Goal: Task Accomplishment & Management: Use online tool/utility

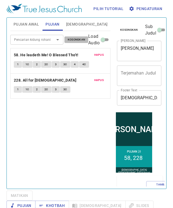
click at [75, 41] on span "Kosongkan" at bounding box center [77, 39] width 18 height 5
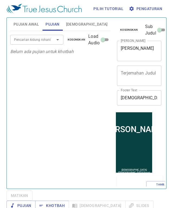
click at [52, 42] on div at bounding box center [54, 40] width 14 height 8
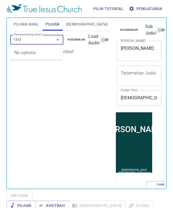
type input "131"
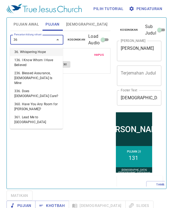
type input "364"
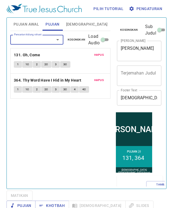
click at [18, 25] on span "Pujian Awal" at bounding box center [27, 24] width 26 height 7
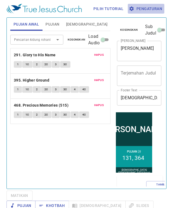
click at [156, 11] on span "Pengaturan" at bounding box center [146, 8] width 32 height 7
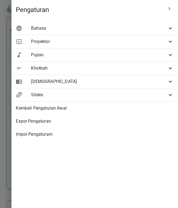
click at [130, 29] on span "Bahasa" at bounding box center [99, 28] width 136 height 7
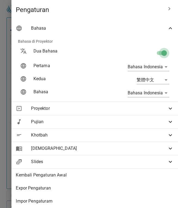
click at [153, 54] on input "checkbox" at bounding box center [163, 54] width 31 height 10
checkbox input "false"
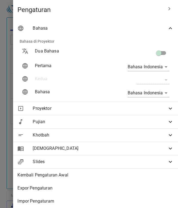
click at [139, 27] on span "Bahasa" at bounding box center [100, 28] width 134 height 7
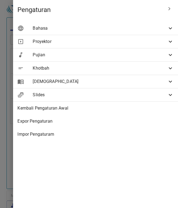
click at [7, 20] on div at bounding box center [89, 104] width 178 height 208
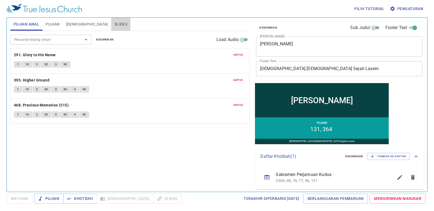
click at [115, 22] on span "Slides" at bounding box center [121, 24] width 13 height 7
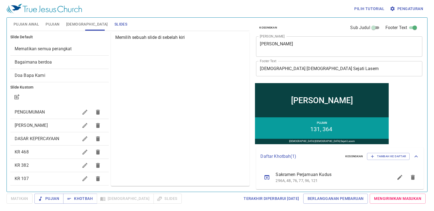
click at [173, 49] on textarea "Milik Pusaka" at bounding box center [339, 46] width 159 height 10
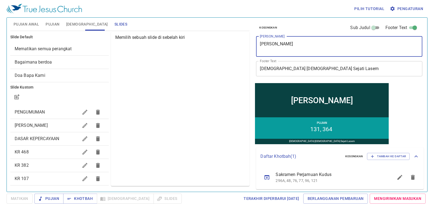
click at [173, 49] on textarea "Milik Pusaka" at bounding box center [339, 46] width 159 height 10
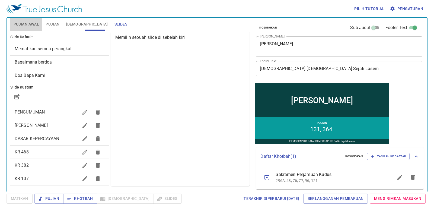
click at [32, 23] on span "Pujian Awal" at bounding box center [27, 24] width 26 height 7
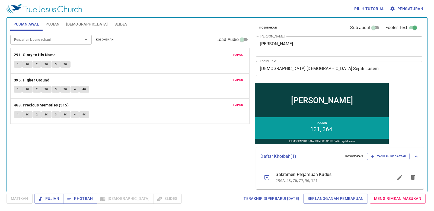
click at [173, 45] on textarea "Milik Pusaka" at bounding box center [339, 46] width 159 height 10
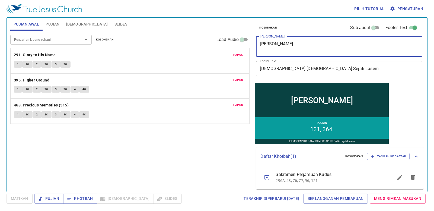
click at [173, 45] on textarea "Milik Pusaka" at bounding box center [339, 46] width 159 height 10
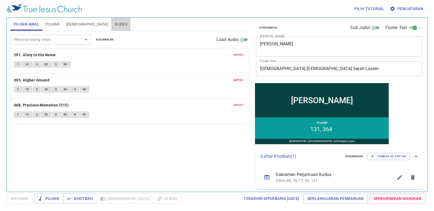
click at [111, 21] on button "Slides" at bounding box center [120, 24] width 19 height 13
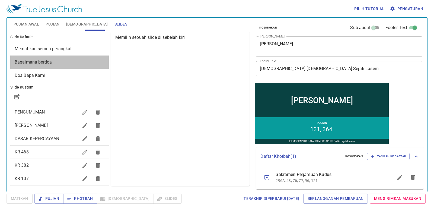
click at [66, 65] on div "Bagaimana berdoa" at bounding box center [59, 62] width 99 height 13
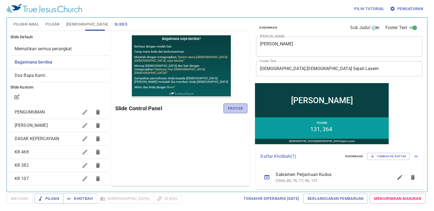
click at [173, 107] on button "Proyek" at bounding box center [236, 108] width 24 height 10
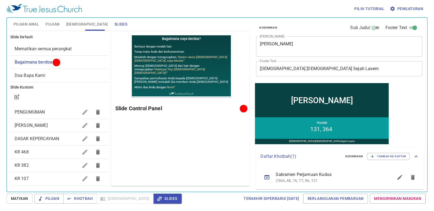
click at [41, 126] on span "Mari kita berdoa" at bounding box center [31, 125] width 33 height 5
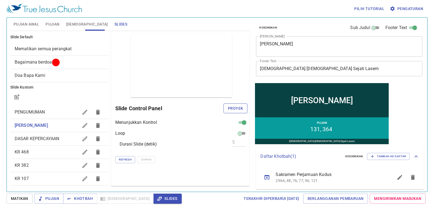
click at [173, 111] on span "Proyek" at bounding box center [235, 108] width 15 height 7
click at [31, 25] on span "Pujian Awal" at bounding box center [27, 24] width 26 height 7
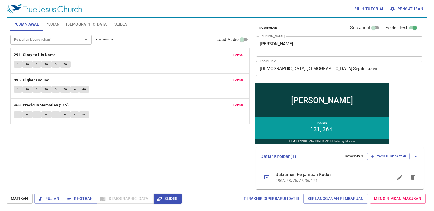
click at [104, 40] on span "Kosongkan" at bounding box center [105, 39] width 18 height 5
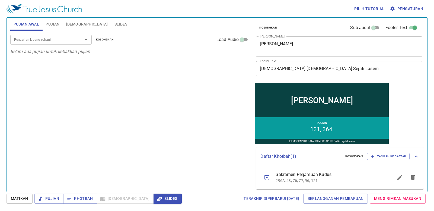
click at [77, 37] on div at bounding box center [82, 40] width 14 height 8
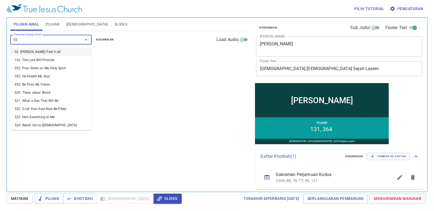
type input "521"
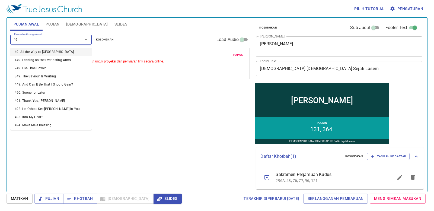
type input "492"
type input "516"
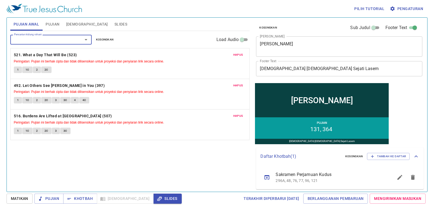
click at [173, 45] on textarea "Milik Pusaka" at bounding box center [339, 46] width 159 height 10
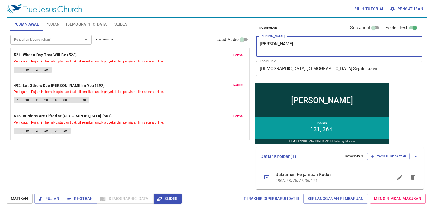
click at [173, 45] on textarea "Milik Pusaka" at bounding box center [339, 46] width 159 height 10
type textarea "Bertekun"
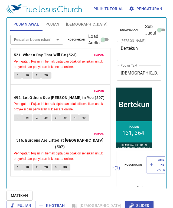
click at [86, 171] on div "Pencarian kidung rohani Pencarian kidung rohani Kosongkan Load Audio Hapus 521.…" at bounding box center [60, 107] width 100 height 153
click at [115, 24] on span "Slides" at bounding box center [121, 24] width 13 height 7
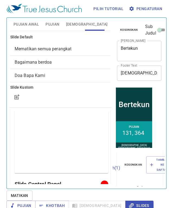
click at [30, 22] on span "Pujian Awal" at bounding box center [27, 24] width 26 height 7
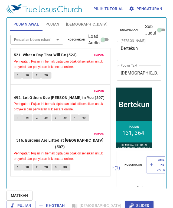
click at [115, 25] on span "Slides" at bounding box center [121, 24] width 13 height 7
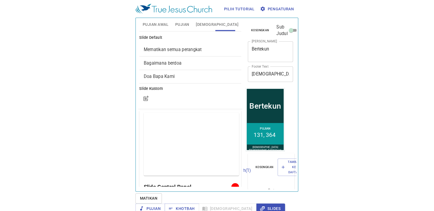
scroll to position [203, 0]
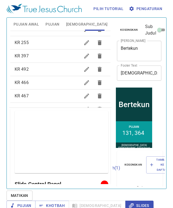
click at [26, 27] on span "Pujian Awal" at bounding box center [27, 24] width 26 height 7
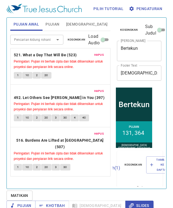
click at [115, 24] on span "Slides" at bounding box center [121, 24] width 13 height 7
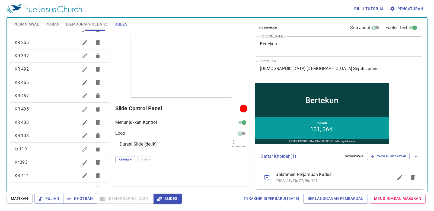
click at [26, 23] on span "Pujian Awal" at bounding box center [27, 24] width 26 height 7
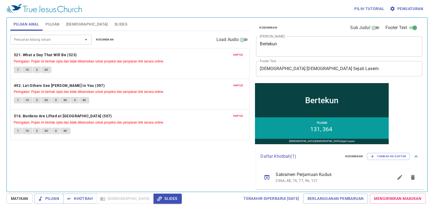
click at [115, 23] on span "Slides" at bounding box center [121, 24] width 13 height 7
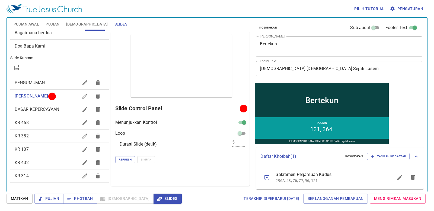
scroll to position [0, 0]
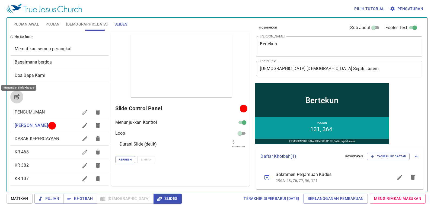
click at [20, 99] on button "button" at bounding box center [16, 96] width 13 height 13
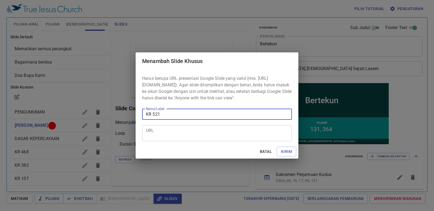
type input "KR 521"
click at [156, 128] on div "URL" at bounding box center [217, 133] width 150 height 16
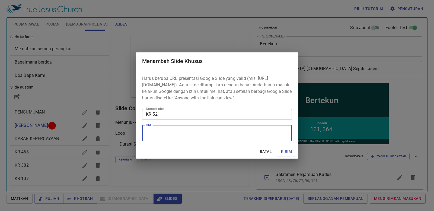
paste textarea "https://docs.google.com/presentation/d/1S2aZp5yc1Zolp3VKZLq_jOMNlpuE-hbIM0tdvAH…"
type textarea "https://docs.google.com/presentation/d/1S2aZp5yc1Zolp3VKZLq_jOMNlpuE-hbIM0tdvAH…"
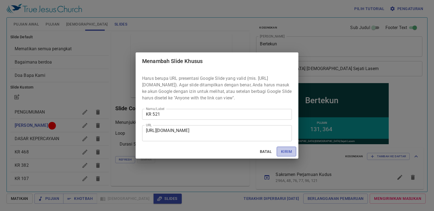
click at [173, 155] on span "Kirim" at bounding box center [286, 151] width 11 height 7
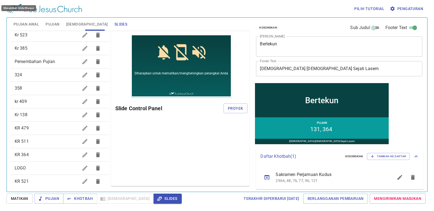
scroll to position [642, 0]
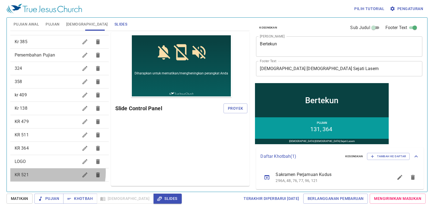
click at [47, 172] on span "KR 521" at bounding box center [47, 175] width 64 height 7
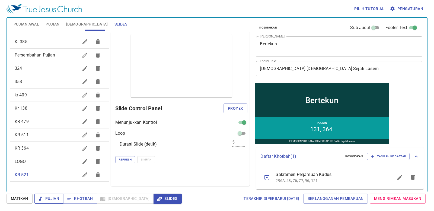
click at [54, 198] on span "Pujian" at bounding box center [49, 198] width 20 height 7
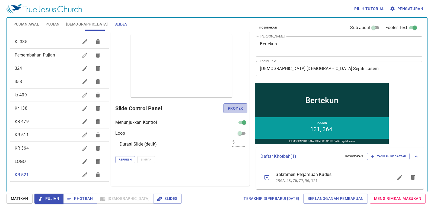
click at [173, 109] on span "Proyek" at bounding box center [235, 108] width 15 height 7
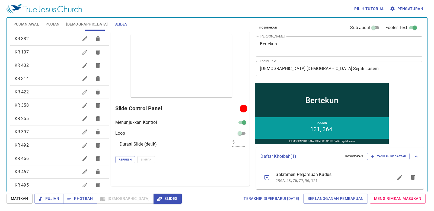
scroll to position [0, 0]
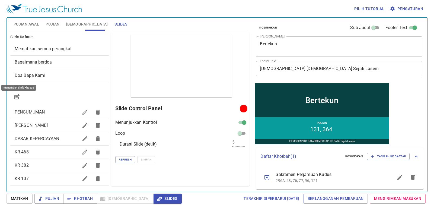
click at [20, 99] on icon "button" at bounding box center [17, 97] width 7 height 7
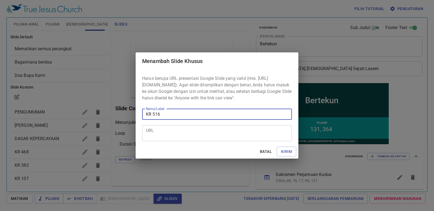
type input "KR 516"
click at [163, 138] on textarea "URL" at bounding box center [217, 133] width 142 height 10
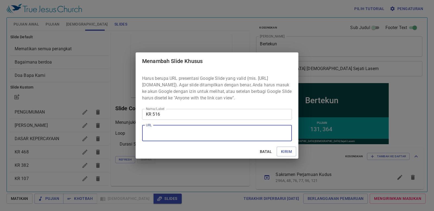
paste textarea "https://docs.google.com/presentation/d/1VxeEihaGplKtgfDuRdYf6Xc0AVL1k3FDXsw9UGv…"
type textarea "https://docs.google.com/presentation/d/1VxeEihaGplKtgfDuRdYf6Xc0AVL1k3FDXsw9UGv…"
click at [173, 155] on span "Kirim" at bounding box center [286, 151] width 11 height 7
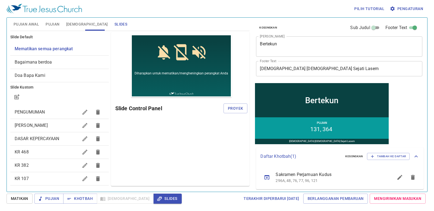
scroll to position [163, 0]
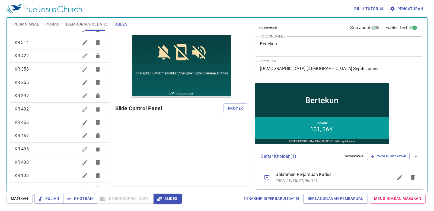
click at [37, 109] on span "KR 492" at bounding box center [47, 109] width 64 height 7
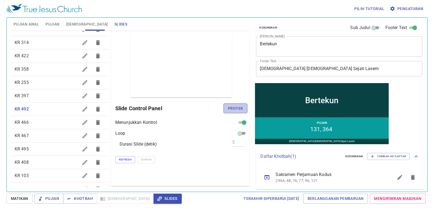
click at [173, 108] on span "Proyek" at bounding box center [235, 108] width 15 height 7
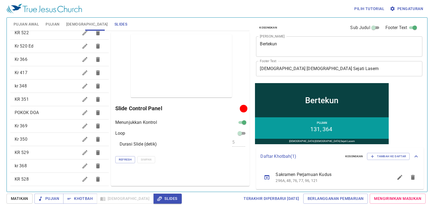
click at [35, 116] on span "POKOK DOA" at bounding box center [47, 112] width 64 height 7
click at [38, 89] on div "kr 348" at bounding box center [59, 86] width 99 height 13
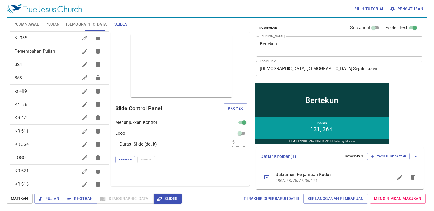
scroll to position [656, 0]
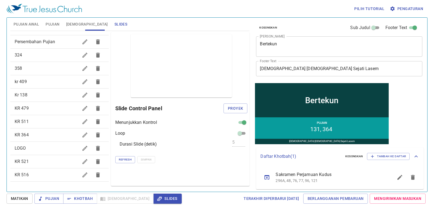
click at [54, 172] on span "KR 516" at bounding box center [47, 175] width 64 height 7
click at [173, 113] on button "Proyek" at bounding box center [236, 108] width 24 height 10
click at [59, 199] on button "Pujian" at bounding box center [48, 199] width 29 height 10
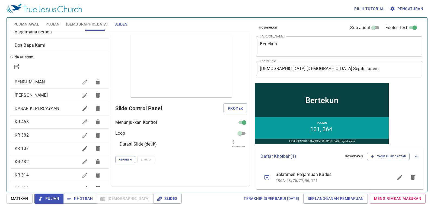
scroll to position [0, 0]
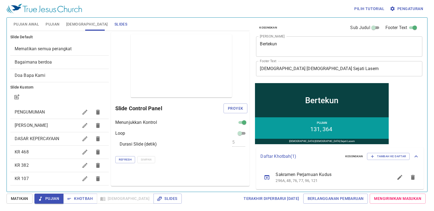
click at [62, 47] on span "Mematikan semua perangkat" at bounding box center [43, 48] width 57 height 5
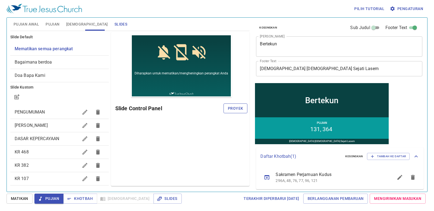
click at [173, 106] on span "Proyek" at bounding box center [235, 108] width 15 height 7
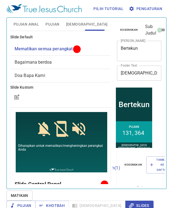
click at [26, 24] on span "Pujian Awal" at bounding box center [27, 24] width 26 height 7
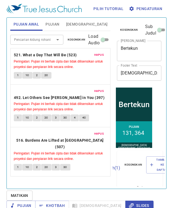
click at [49, 24] on span "Pujian" at bounding box center [53, 24] width 14 height 7
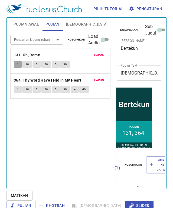
click at [17, 64] on span "1" at bounding box center [18, 64] width 2 height 5
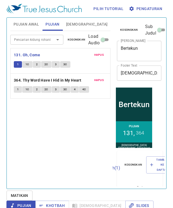
click at [29, 64] on span "1C" at bounding box center [28, 64] width 4 height 5
click at [36, 65] on span "2" at bounding box center [37, 64] width 2 height 5
click at [46, 63] on span "2C" at bounding box center [47, 64] width 4 height 5
click at [55, 65] on span "3" at bounding box center [56, 64] width 2 height 5
click at [65, 63] on span "3C" at bounding box center [66, 64] width 4 height 5
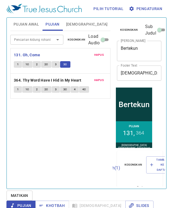
click at [115, 23] on span "Slides" at bounding box center [121, 24] width 13 height 7
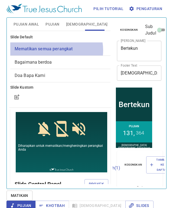
click at [52, 50] on span "Mematikan semua perangkat" at bounding box center [44, 48] width 58 height 5
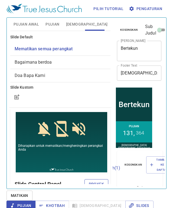
click at [95, 184] on span "Proyek" at bounding box center [96, 184] width 15 height 7
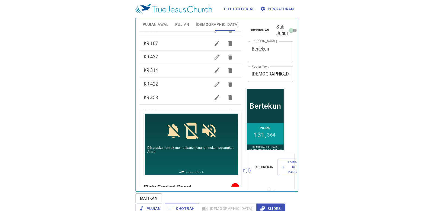
scroll to position [54, 0]
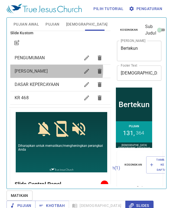
click at [48, 70] on span "Mari kita berdoa" at bounding box center [48, 71] width 66 height 7
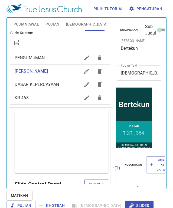
click at [94, 183] on span "Proyek" at bounding box center [96, 184] width 15 height 7
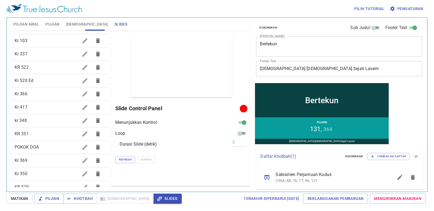
scroll to position [407, 0]
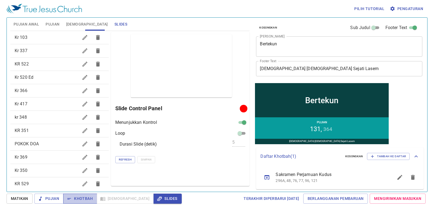
click at [82, 196] on span "Khotbah" at bounding box center [80, 198] width 25 height 7
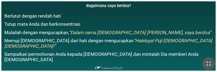
click at [207, 58] on button "button" at bounding box center [208, 63] width 13 height 13
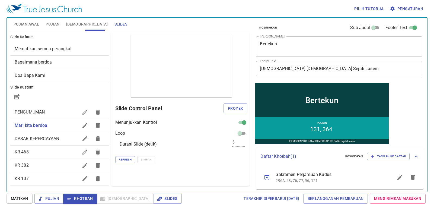
click at [365, 27] on span "Sub Judul" at bounding box center [361, 27] width 20 height 7
click at [365, 27] on input "Sub Judul" at bounding box center [374, 29] width 20 height 7
click at [368, 27] on input "Sub Judul" at bounding box center [374, 29] width 20 height 7
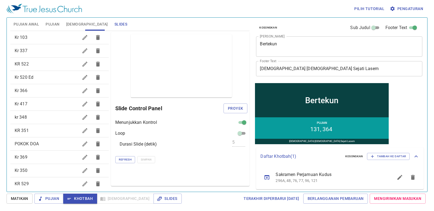
scroll to position [1, 0]
click at [368, 27] on input "Sub Judul" at bounding box center [374, 27] width 20 height 7
checkbox input "true"
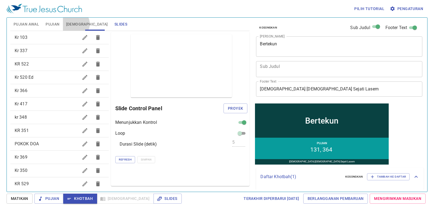
click at [75, 24] on span "[DEMOGRAPHIC_DATA]" at bounding box center [87, 24] width 42 height 7
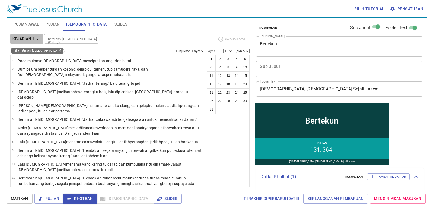
click at [27, 40] on b "Kejadian 1" at bounding box center [23, 39] width 22 height 7
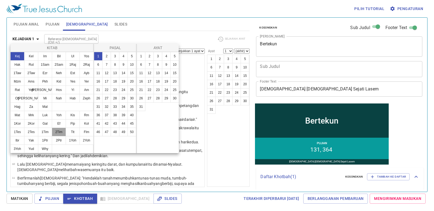
click at [61, 130] on button "2Tim" at bounding box center [59, 132] width 14 height 9
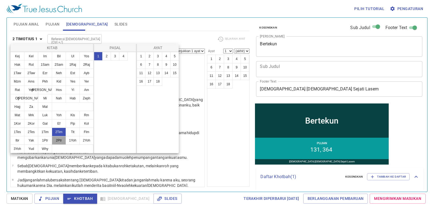
click at [65, 139] on button "2Ptr" at bounding box center [59, 140] width 14 height 9
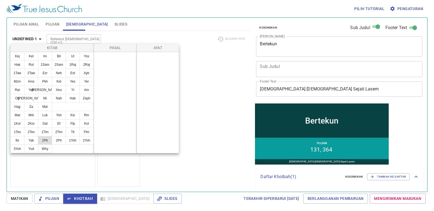
click at [48, 141] on button "1Ptr" at bounding box center [45, 140] width 14 height 9
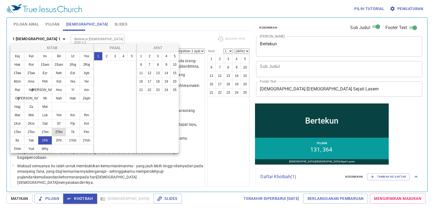
click at [59, 131] on button "2Tim" at bounding box center [59, 132] width 14 height 9
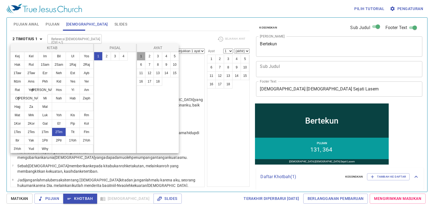
click at [143, 54] on button "1" at bounding box center [141, 56] width 9 height 9
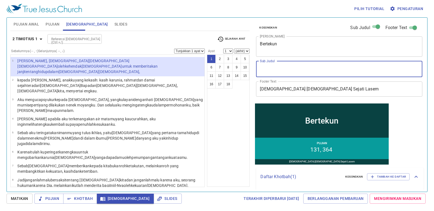
click at [282, 67] on textarea "Sub Judul" at bounding box center [339, 69] width 159 height 10
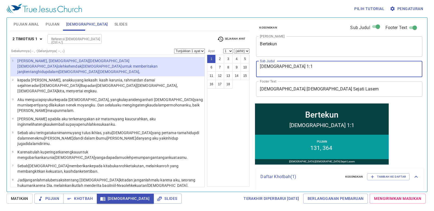
type textarea "2 Timotius 1:1"
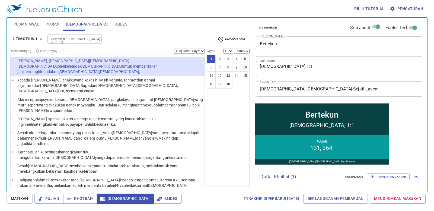
click at [232, 123] on div "1 2 3 4 5 6 7 8 9 10 11 12 13 14 15 16 17 18" at bounding box center [228, 121] width 43 height 132
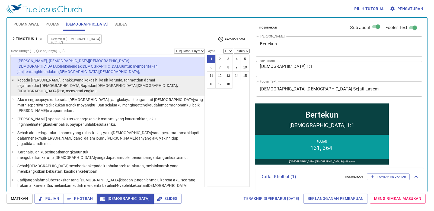
click at [129, 78] on p "kepada Timotius , anakku yang kekasih : kasih karunia , rahmat dan damai sejaht…" at bounding box center [110, 85] width 186 height 16
select select "2"
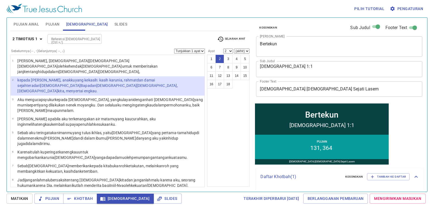
click at [299, 65] on textarea "2 Timotius 1:1" at bounding box center [339, 69] width 159 height 10
click at [395, 9] on icon "button" at bounding box center [392, 8] width 5 height 5
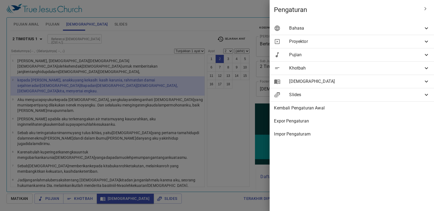
click at [251, 15] on div at bounding box center [217, 105] width 434 height 211
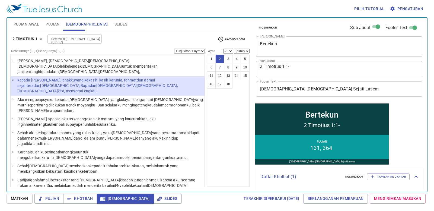
click at [310, 67] on textarea "2 Timotius 1:1-" at bounding box center [339, 69] width 159 height 10
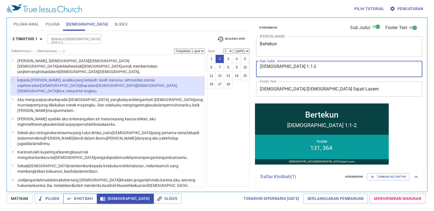
type textarea "2 Timotius 1:1-2"
click at [88, 203] on button "Khotbah" at bounding box center [80, 199] width 34 height 10
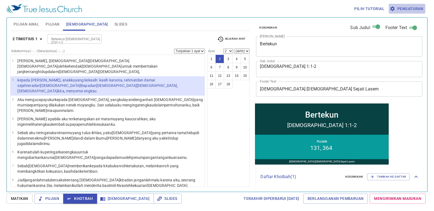
click at [414, 7] on span "Pengaturan" at bounding box center [407, 8] width 32 height 7
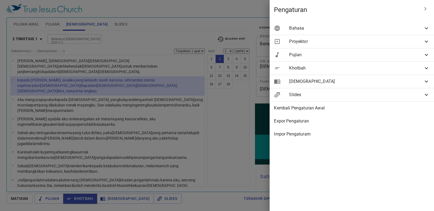
click at [358, 83] on span "[DEMOGRAPHIC_DATA]" at bounding box center [356, 81] width 134 height 7
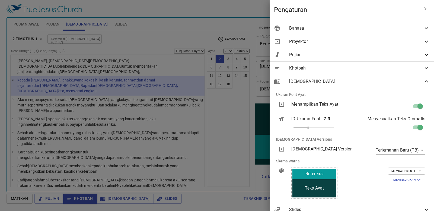
click at [412, 105] on input "checkbox" at bounding box center [420, 107] width 31 height 10
checkbox input "false"
click at [174, 32] on div at bounding box center [217, 105] width 434 height 211
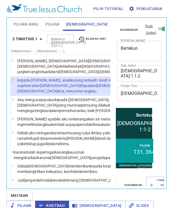
click at [24, 23] on span "Pujian Awal" at bounding box center [27, 24] width 26 height 7
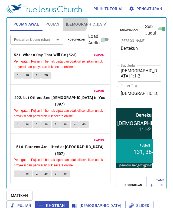
click at [73, 22] on span "[DEMOGRAPHIC_DATA]" at bounding box center [87, 24] width 42 height 7
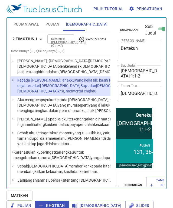
click at [27, 39] on b "2 Timotius 1" at bounding box center [24, 39] width 25 height 7
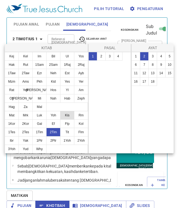
click at [65, 119] on button "Kis" at bounding box center [67, 115] width 14 height 9
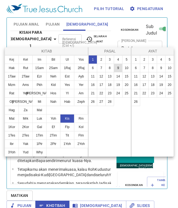
click at [118, 68] on button "9" at bounding box center [117, 68] width 9 height 9
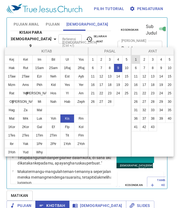
click at [137, 60] on button "1" at bounding box center [135, 59] width 9 height 9
select select "1"
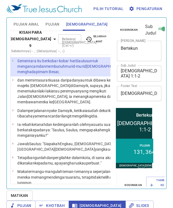
click at [155, 74] on div "2 Timotius 1:1-2 x Sub Judul" at bounding box center [139, 73] width 45 height 16
type textarea "2 Timotius 1:1-2, Kis"
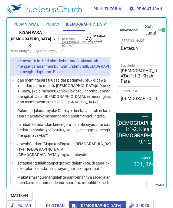
select select "2"
click at [160, 49] on select "(akhir) 2 3 4 5 6 7 8 9 10 11 12 13 14 15 16 17 18 19 20 21 22 23 24 25 26 27 2…" at bounding box center [167, 51] width 15 height 5
click at [159, 64] on button "9" at bounding box center [163, 67] width 9 height 9
select select "9"
select select
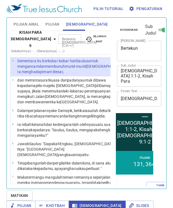
click at [159, 64] on button "9" at bounding box center [163, 67] width 9 height 9
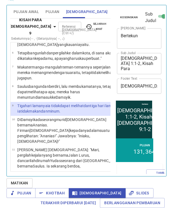
scroll to position [94, 0]
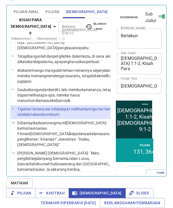
click at [40, 11] on wg1448 "kota itu, tiba-tiba cahaya memancar dari langit mengelilingi dia ." at bounding box center [70, 7] width 106 height 10
select select "3"
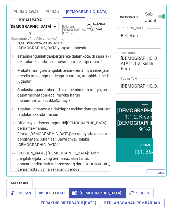
click at [146, 68] on textarea "2 Timotius 1:1-2, Kisah Para Rasul 9:1-2" at bounding box center [139, 63] width 37 height 15
type textarea "2 Timotius 1:1-2, Kisah Para Rasul 9:1-3\4"
click at [159, 42] on button "4" at bounding box center [163, 46] width 9 height 9
select select "4"
click at [149, 67] on textarea "2 Timotius 1:1-2, Kisah Para Rasul 9:1-3\4" at bounding box center [139, 63] width 37 height 15
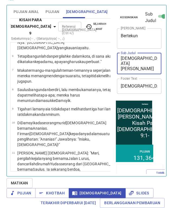
type textarea "2 Timotius 1:1-2, Kisah Para Rasul 9:1-"
click at [167, 44] on button "5" at bounding box center [171, 46] width 9 height 9
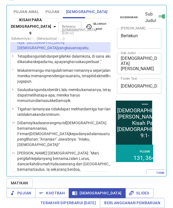
click at [133, 51] on button "6" at bounding box center [137, 55] width 9 height 9
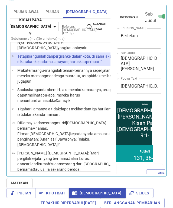
scroll to position [153, 0]
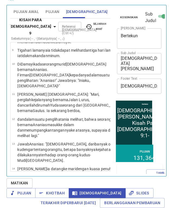
click at [167, 42] on button "5" at bounding box center [171, 46] width 9 height 9
select select "5"
click at [148, 66] on textarea "2 Timotius 1:1-2, Kisah Para Rasul 9:1-" at bounding box center [139, 63] width 37 height 15
click at [147, 68] on textarea "2 Timotius 1:1-2, Kisah Para Rasul 9:1-" at bounding box center [139, 63] width 37 height 15
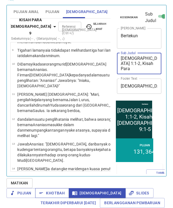
click at [65, 190] on span "Khotbah" at bounding box center [52, 193] width 25 height 7
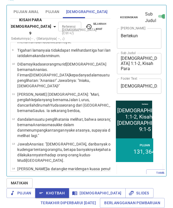
click at [121, 63] on div "2 Timotius 1:1-2, Kisah Para Rasul 9:1-5 x Sub Judul" at bounding box center [139, 63] width 45 height 21
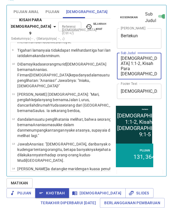
click at [123, 64] on textarea "2 Timotius 1:1-2, Kisah Para Rasul 9:1-5" at bounding box center [139, 66] width 37 height 21
click at [122, 65] on textarea "2 Timotius 1:1-2, Kisah Para Rasul 9:1-5" at bounding box center [139, 66] width 37 height 21
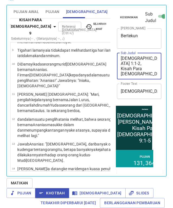
type textarea "[DEMOGRAPHIC_DATA] 1:1-2, Kisah Para [DEMOGRAPHIC_DATA] 9:1-5"
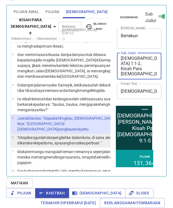
scroll to position [0, 0]
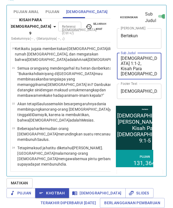
scroll to position [462, 0]
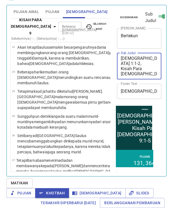
select select "15"
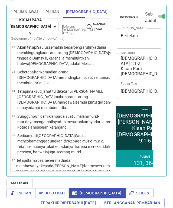
scroll to position [517, 0]
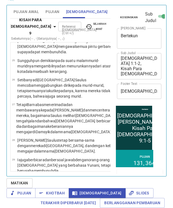
click at [149, 67] on textarea "[DEMOGRAPHIC_DATA] 1:1-2, Kisah Para [DEMOGRAPHIC_DATA] 9:1-5" at bounding box center [139, 66] width 37 height 21
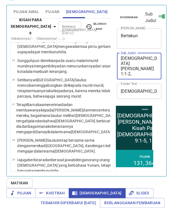
type textarea "[DEMOGRAPHIC_DATA][PERSON_NAME] 1:1-2, Kisah Para [DEMOGRAPHIC_DATA] 9:1-5, 15"
select select "16"
click at [152, 68] on textarea "2 Timotius 1:1-2, Kisah Para Rasul 9:1-5, 15" at bounding box center [139, 66] width 37 height 21
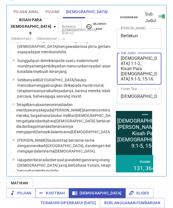
type textarea "2 Timotius 1:1-2, Kisah Para Rasul 9:1-5, 15-16"
click at [65, 190] on span "Khotbah" at bounding box center [52, 193] width 25 height 7
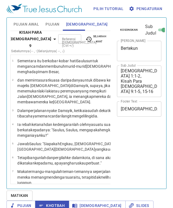
select select "16"
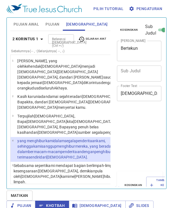
select select "4"
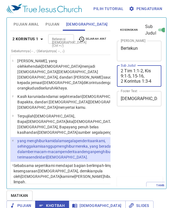
select select "4"
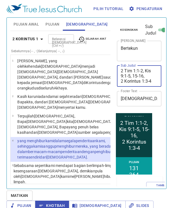
click at [151, 76] on textarea "2 Tim 1:1-2, Kis 9:1-5, 15-16, 2 Korintus 1:3-4" at bounding box center [139, 75] width 37 height 15
click at [148, 77] on textarea "2 Tim 1:1-2, Kis 9:1-5, 15-16, 2 Korintus 1:3-4" at bounding box center [139, 75] width 37 height 15
click at [147, 77] on textarea "2 Tim 1:1-2, Kis 9:1-5, 15-16, 2 Korintus 1:3-4" at bounding box center [139, 75] width 37 height 15
click at [146, 76] on textarea "2 Tim 1:1-2, Kis 9:1-5, 15-16, 2 Korintus 1:3-4" at bounding box center [139, 75] width 37 height 15
click at [145, 76] on textarea "2 Tim 1:1-2, Kis 9:1-5, 15-16, 2 Korintus 1:3-4" at bounding box center [139, 75] width 37 height 15
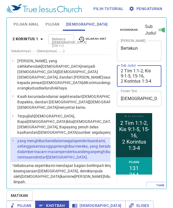
click at [124, 82] on textarea "2 Tim 1:1-2, Kis 9:1-5, 15-16, 2 Korintus 1:3-4" at bounding box center [139, 75] width 37 height 15
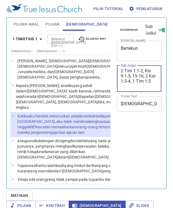
select select "3"
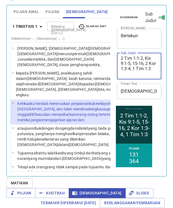
type textarea "2 Tim 1:1-2, Kis 9:1-5, 15-16, 2 Kor 1:3-4, 1 Tim 1:3"
click at [44, 82] on wg3962 "[PERSON_NAME] [DEMOGRAPHIC_DATA] [DEMOGRAPHIC_DATA] , [DEMOGRAPHIC_DATA] kita ,…" at bounding box center [75, 89] width 119 height 15
click at [139, 98] on div "1 2 3 4 5 6 7 8 9 10 11 12 13 14 15 16 17 18 19 20" at bounding box center [160, 106] width 43 height 129
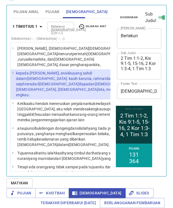
select select "2"
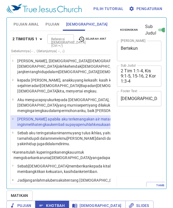
select select "3"
select select "4"
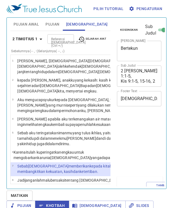
select select "7"
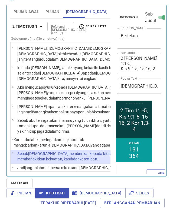
scroll to position [1, 0]
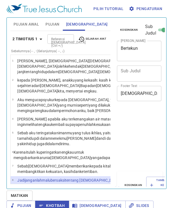
select select "8"
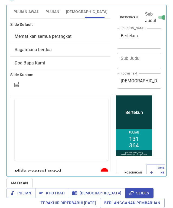
scroll to position [1, 0]
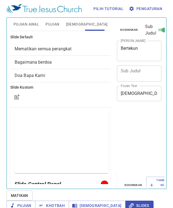
scroll to position [12, 0]
